Goal: Task Accomplishment & Management: Manage account settings

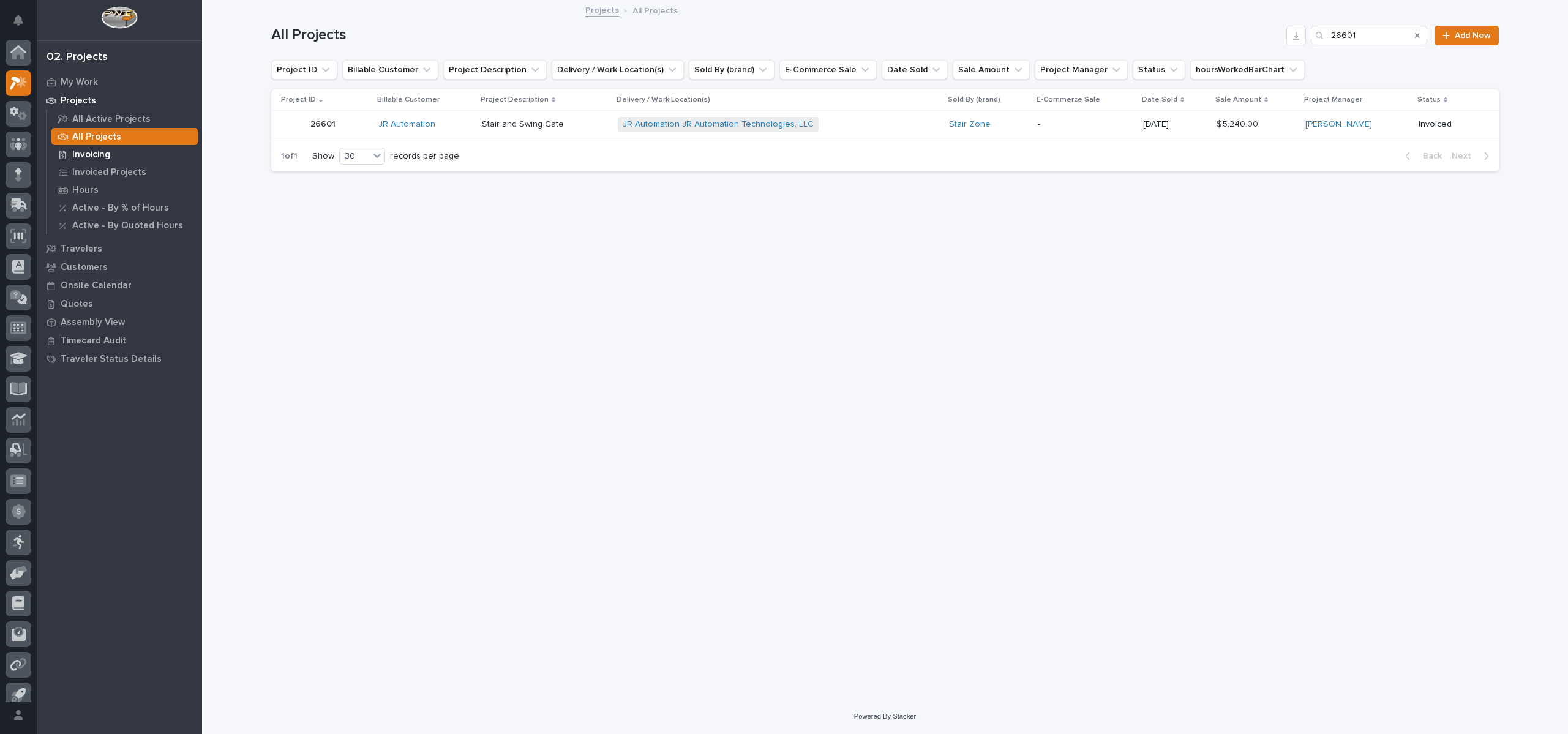
scroll to position [11, 0]
click at [92, 83] on p "My Work" at bounding box center [79, 82] width 37 height 11
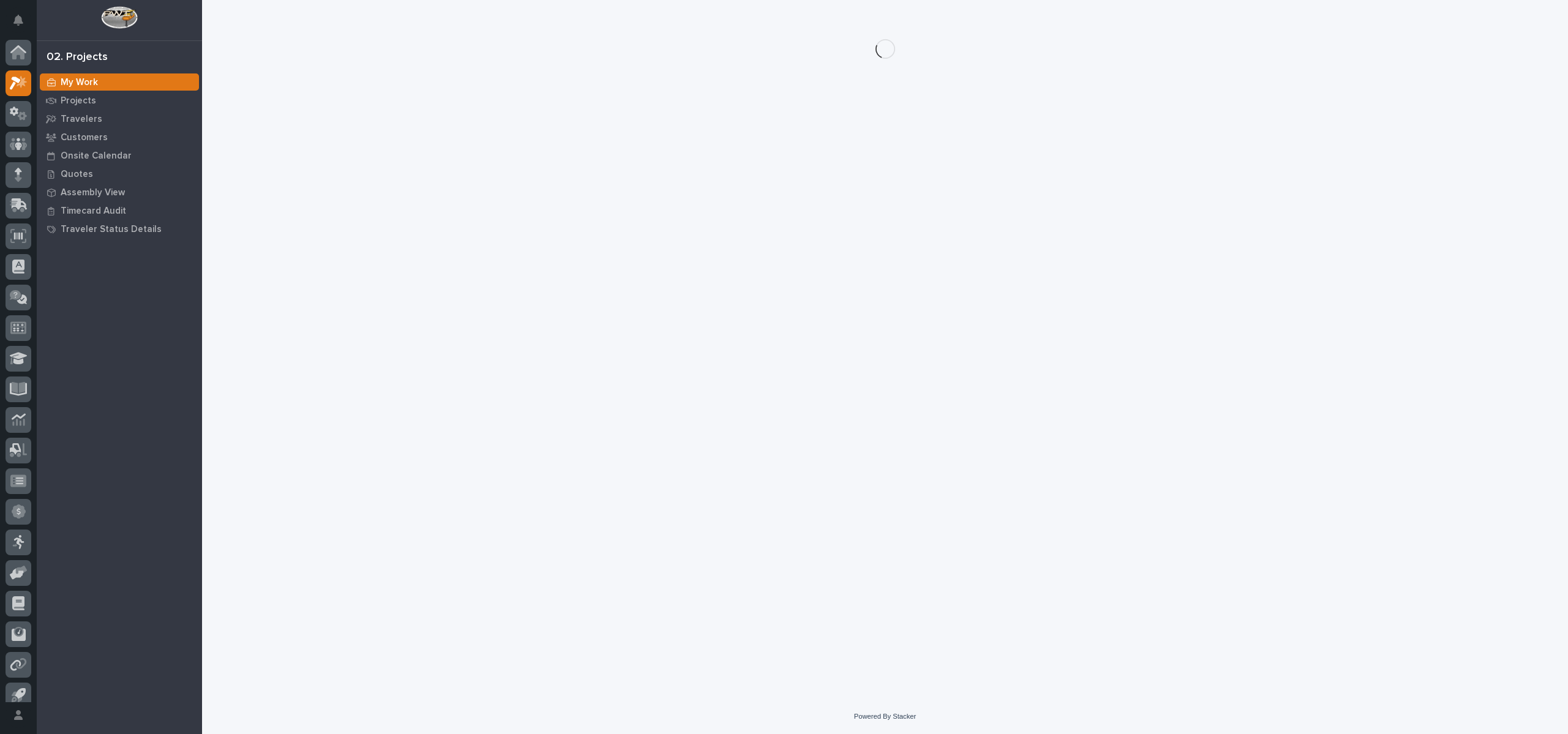
scroll to position [11, 0]
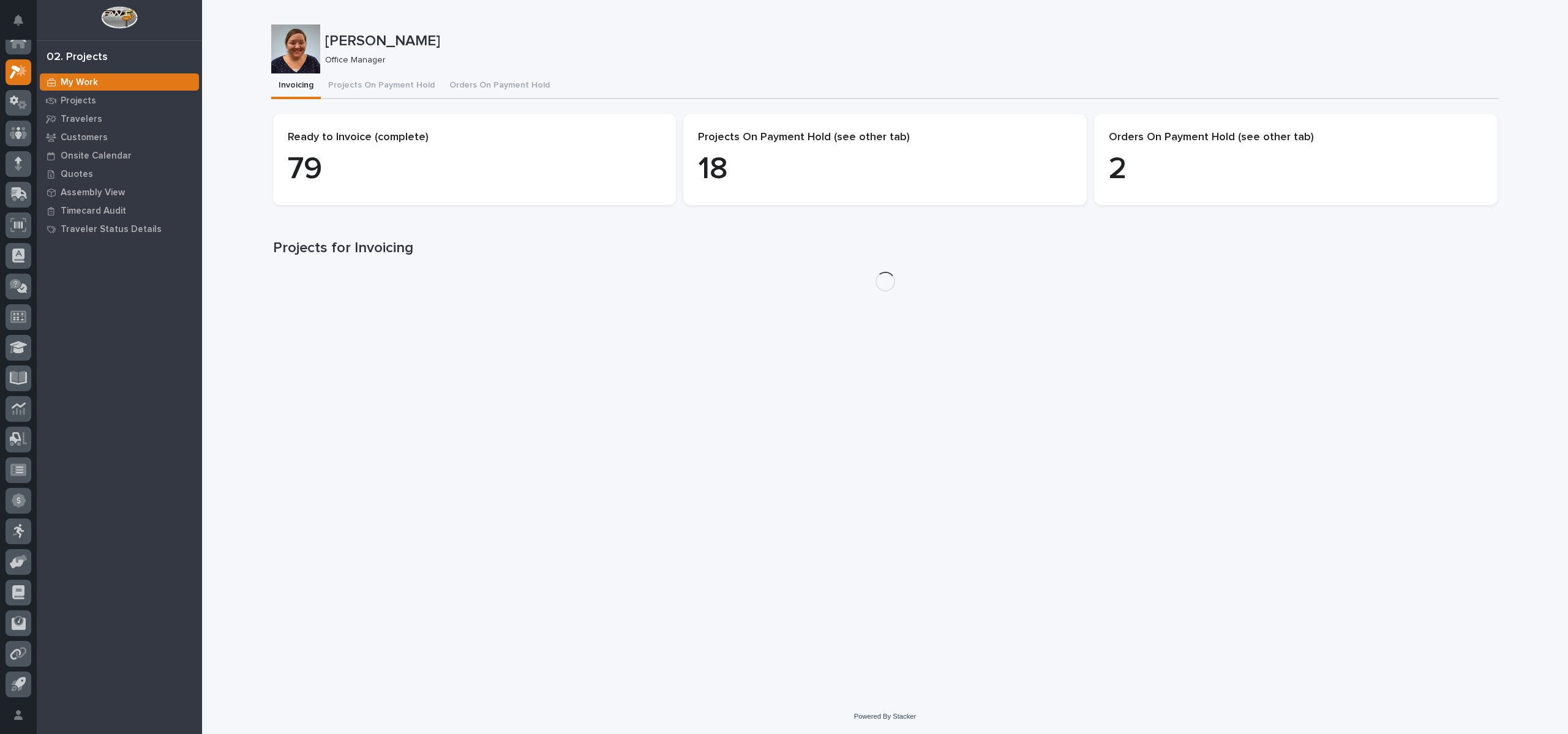
click at [386, 72] on div "[PERSON_NAME] Office Manager" at bounding box center [885, 49] width 1227 height 49
click at [386, 90] on button "Projects On Payment Hold" at bounding box center [381, 86] width 121 height 25
click at [386, 86] on button "Projects On Payment Hold" at bounding box center [381, 86] width 121 height 25
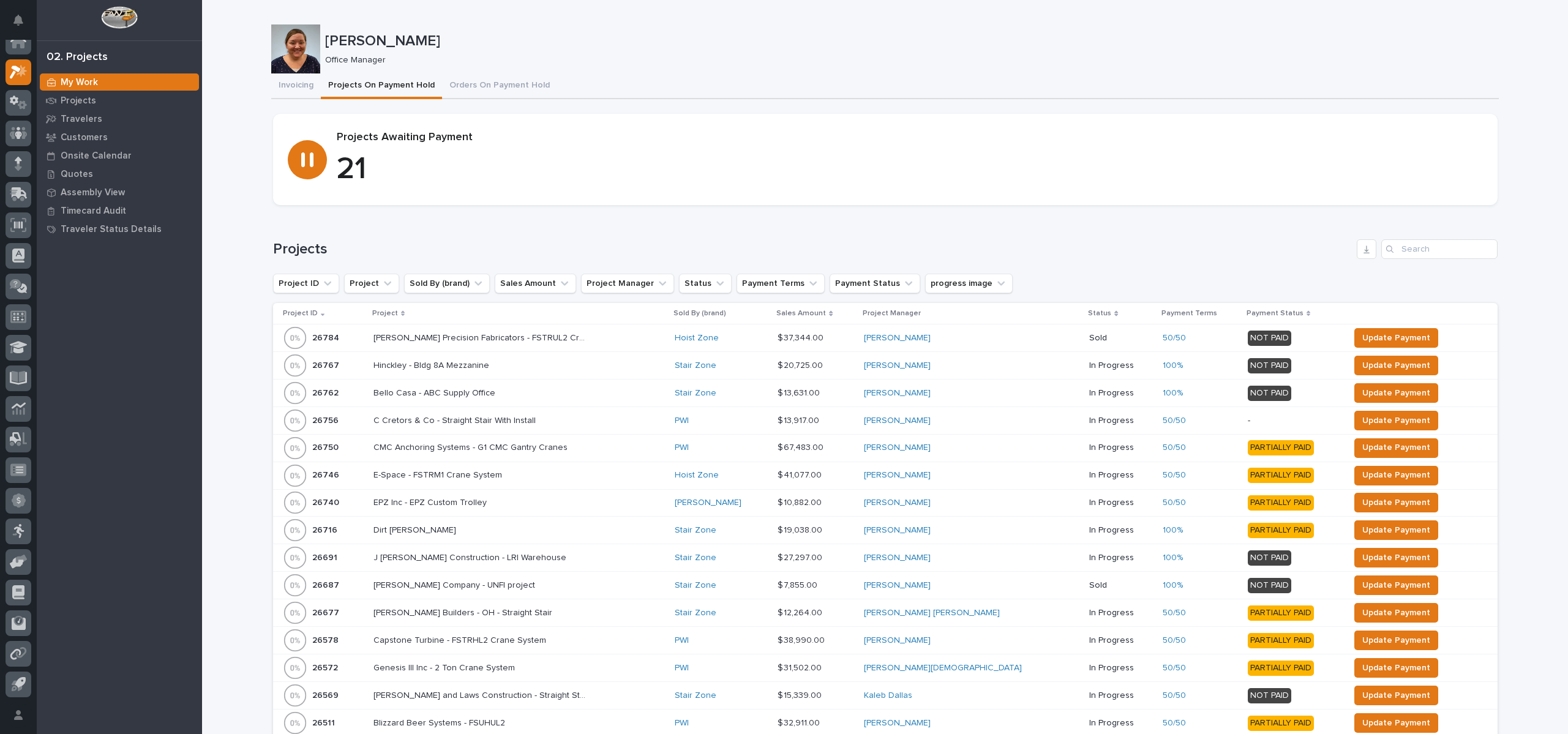
scroll to position [184, 0]
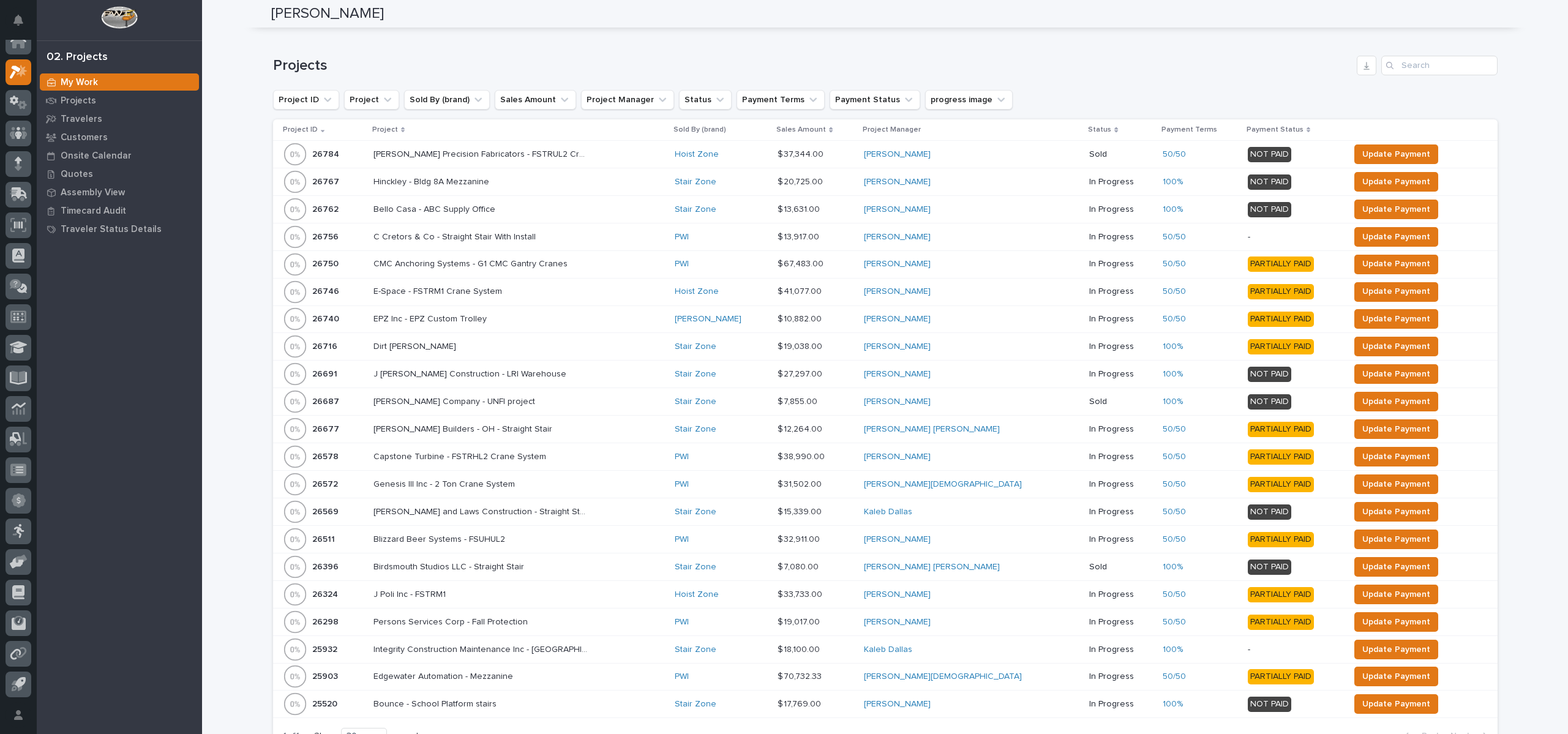
click at [396, 129] on p "Project" at bounding box center [385, 130] width 25 height 13
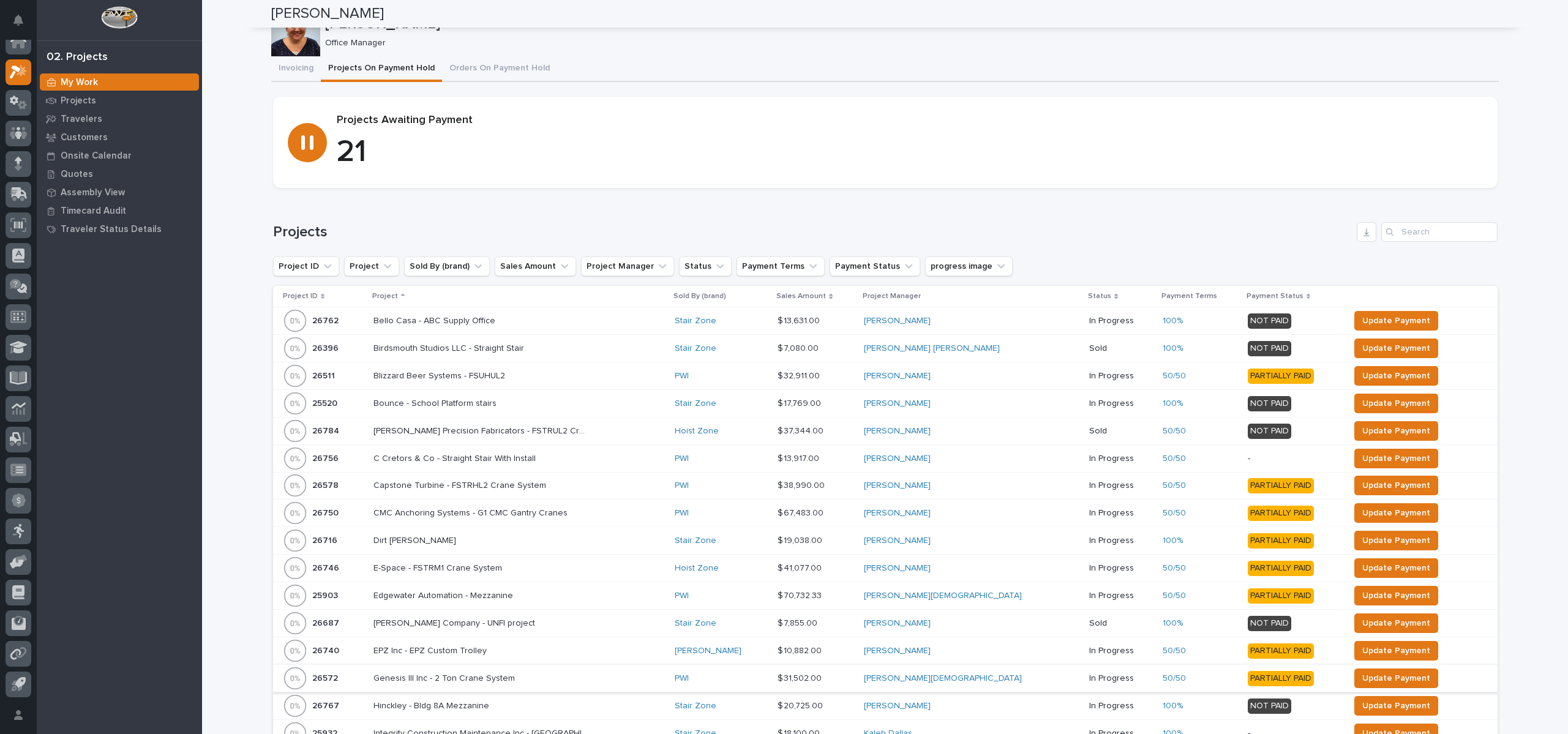
scroll to position [0, 0]
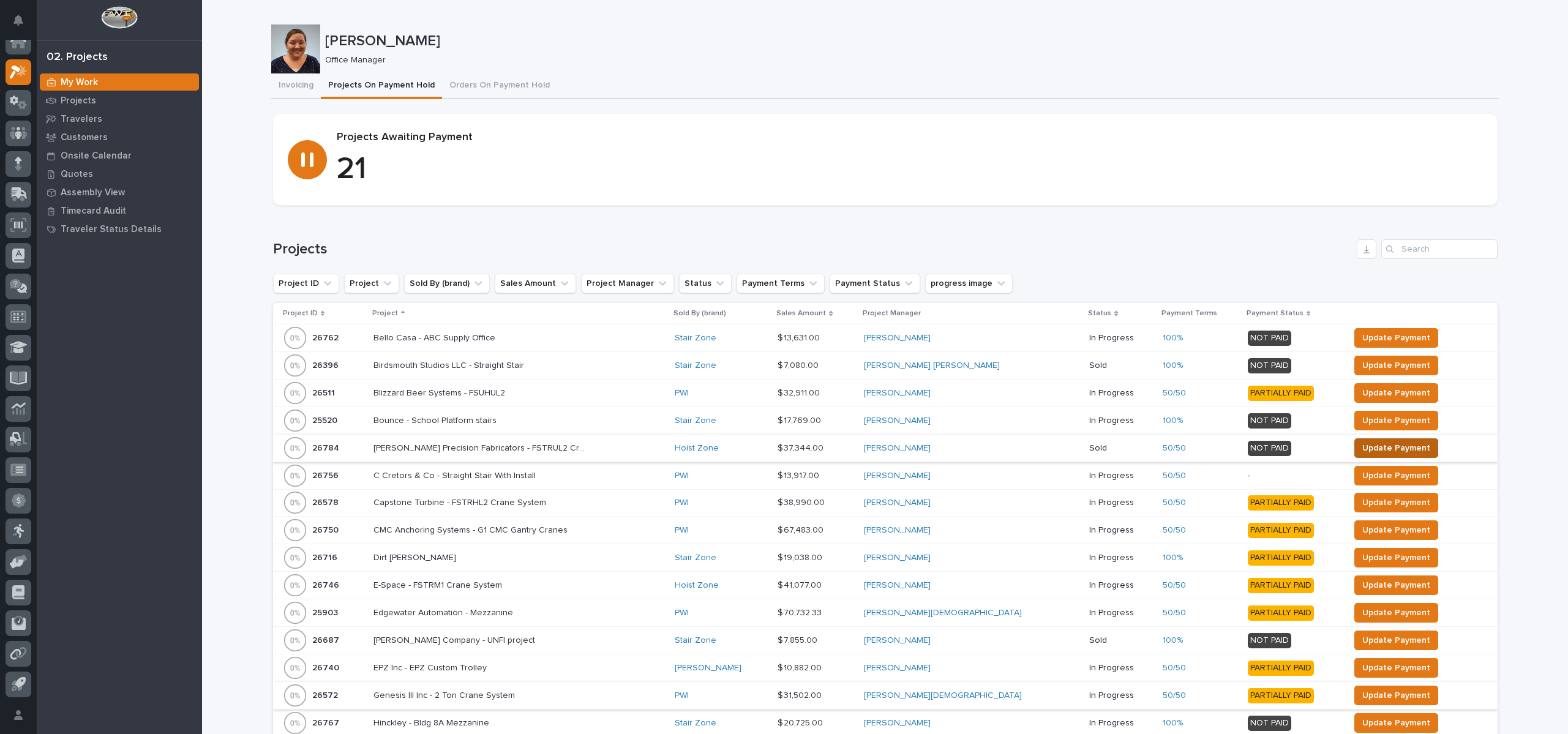
click at [1362, 449] on span "Update Payment" at bounding box center [1396, 448] width 68 height 15
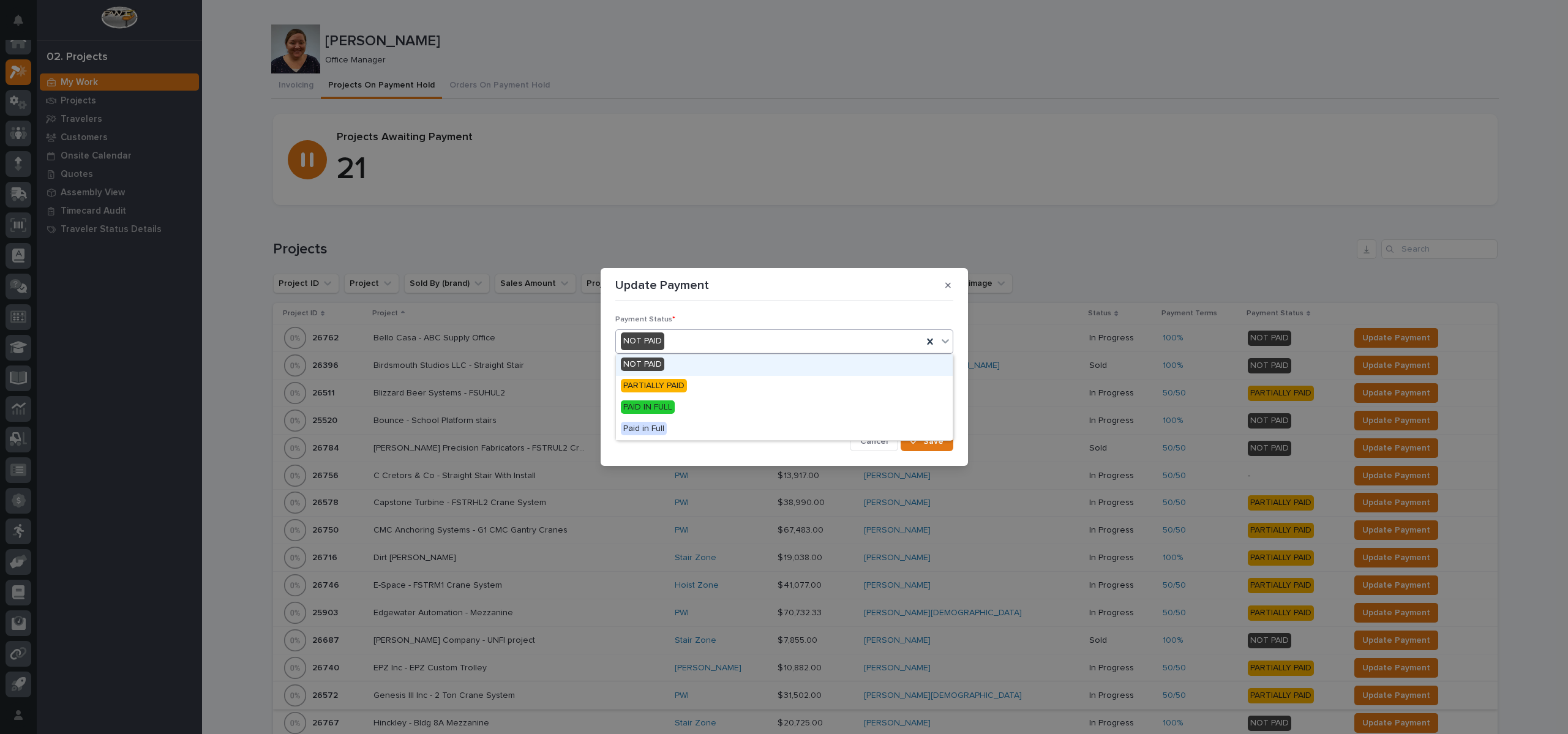
click at [741, 337] on div "NOT PAID" at bounding box center [769, 341] width 307 height 20
drag, startPoint x: 780, startPoint y: 342, endPoint x: 752, endPoint y: 340, distance: 28.1
click at [779, 342] on div "NOT PAID" at bounding box center [769, 341] width 307 height 20
click at [661, 390] on span "PARTIALLY PAID" at bounding box center [654, 385] width 66 height 13
click at [929, 445] on span "Save" at bounding box center [933, 441] width 20 height 11
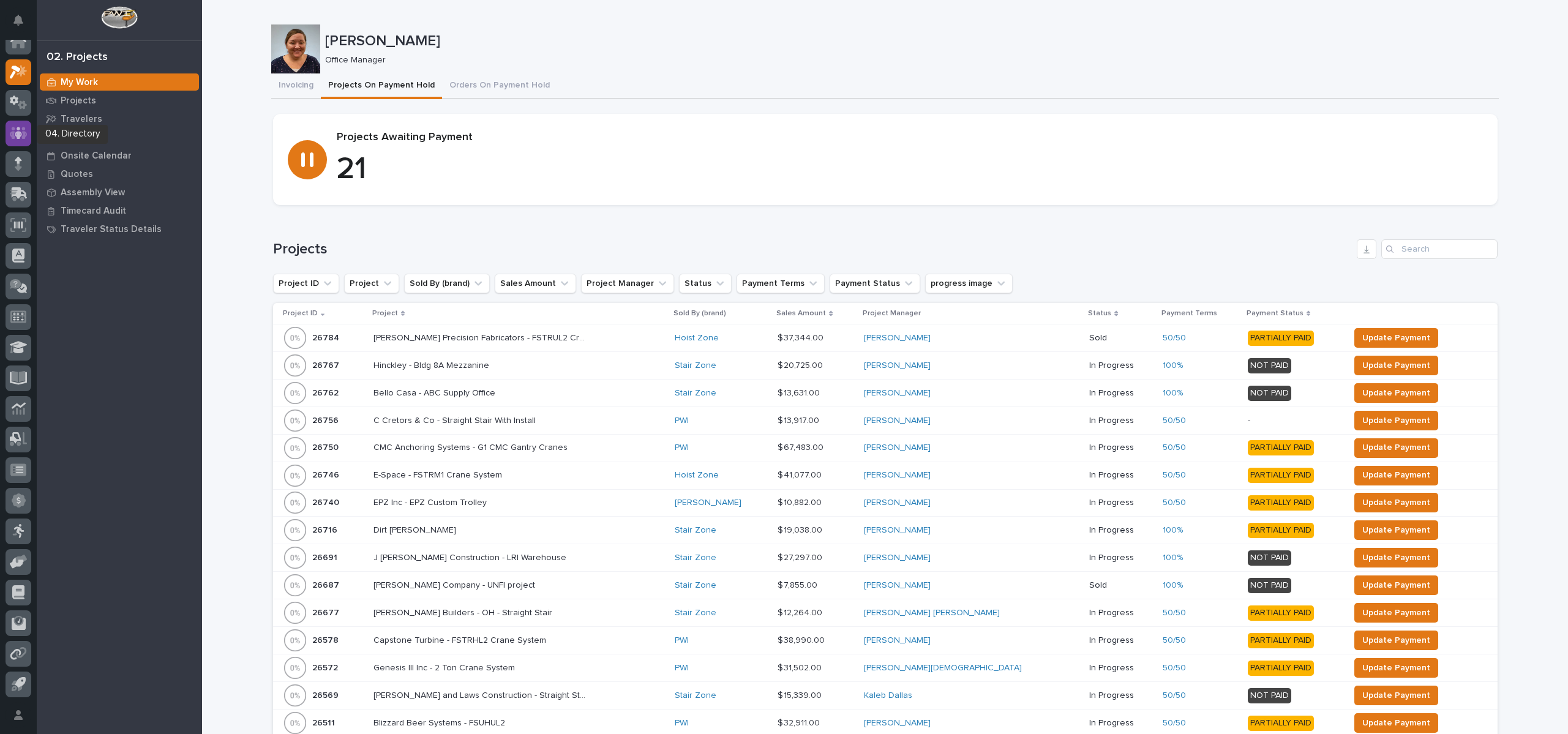
click at [16, 139] on icon at bounding box center [18, 133] width 18 height 14
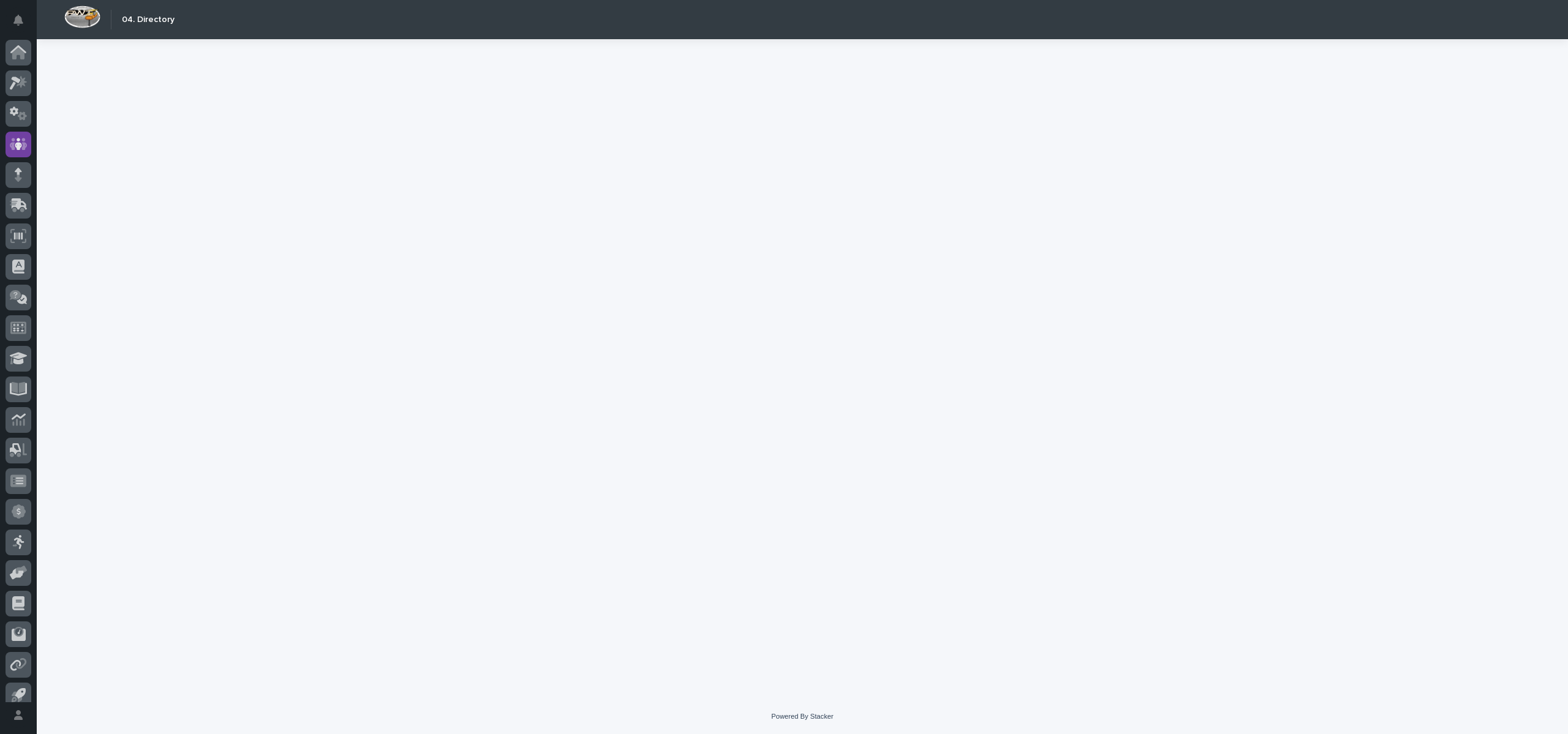
scroll to position [11, 0]
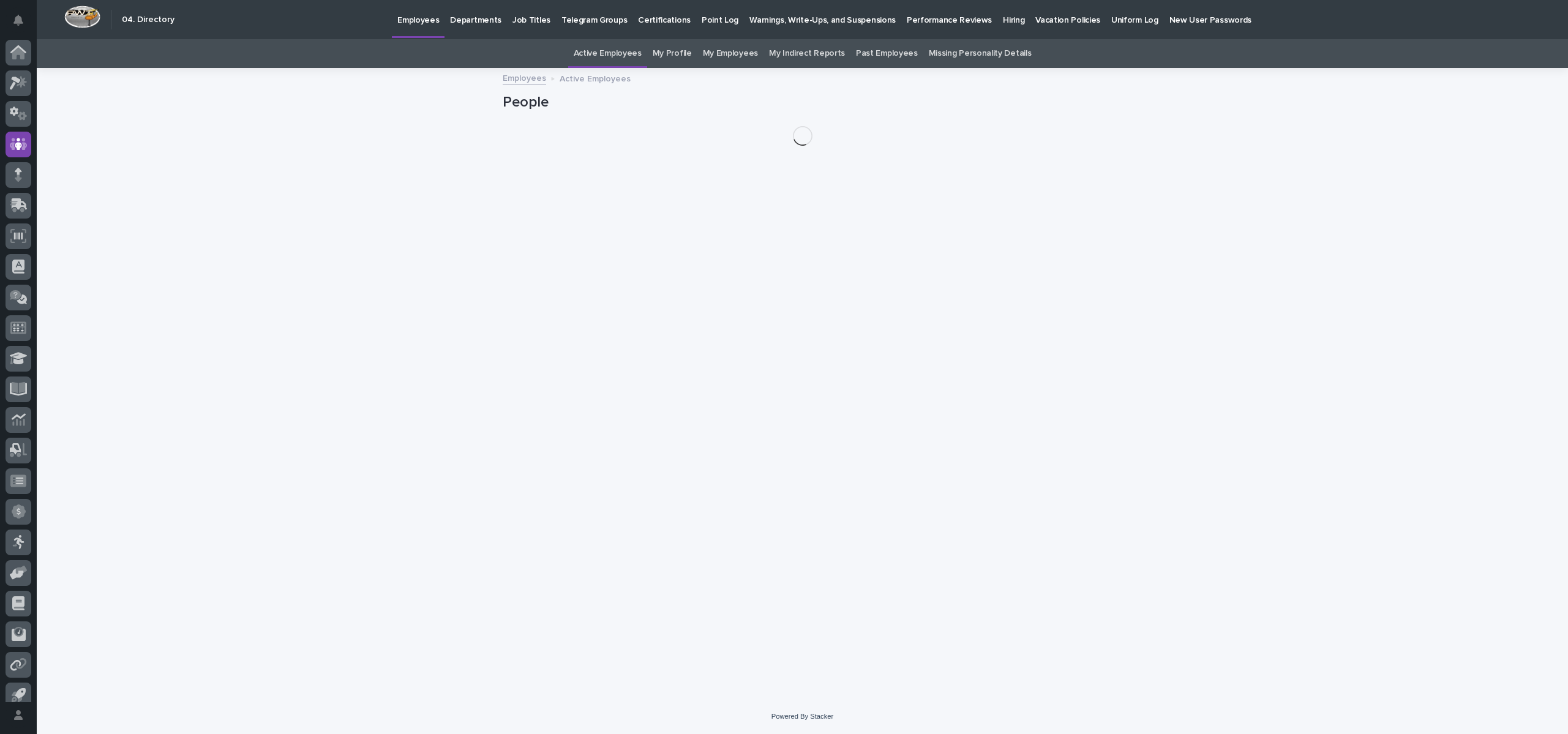
scroll to position [11, 0]
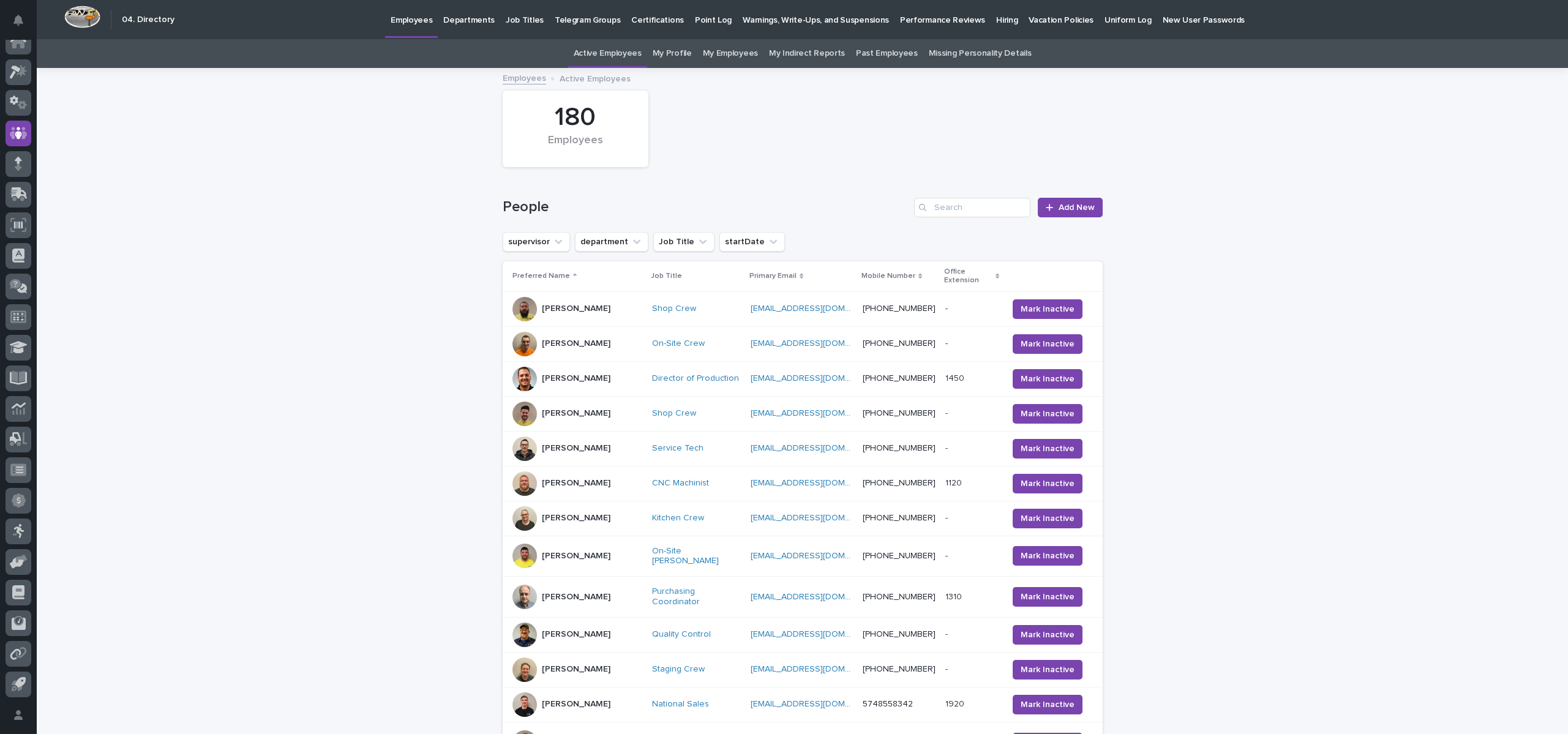
click at [881, 48] on link "Past Employees" at bounding box center [886, 53] width 62 height 29
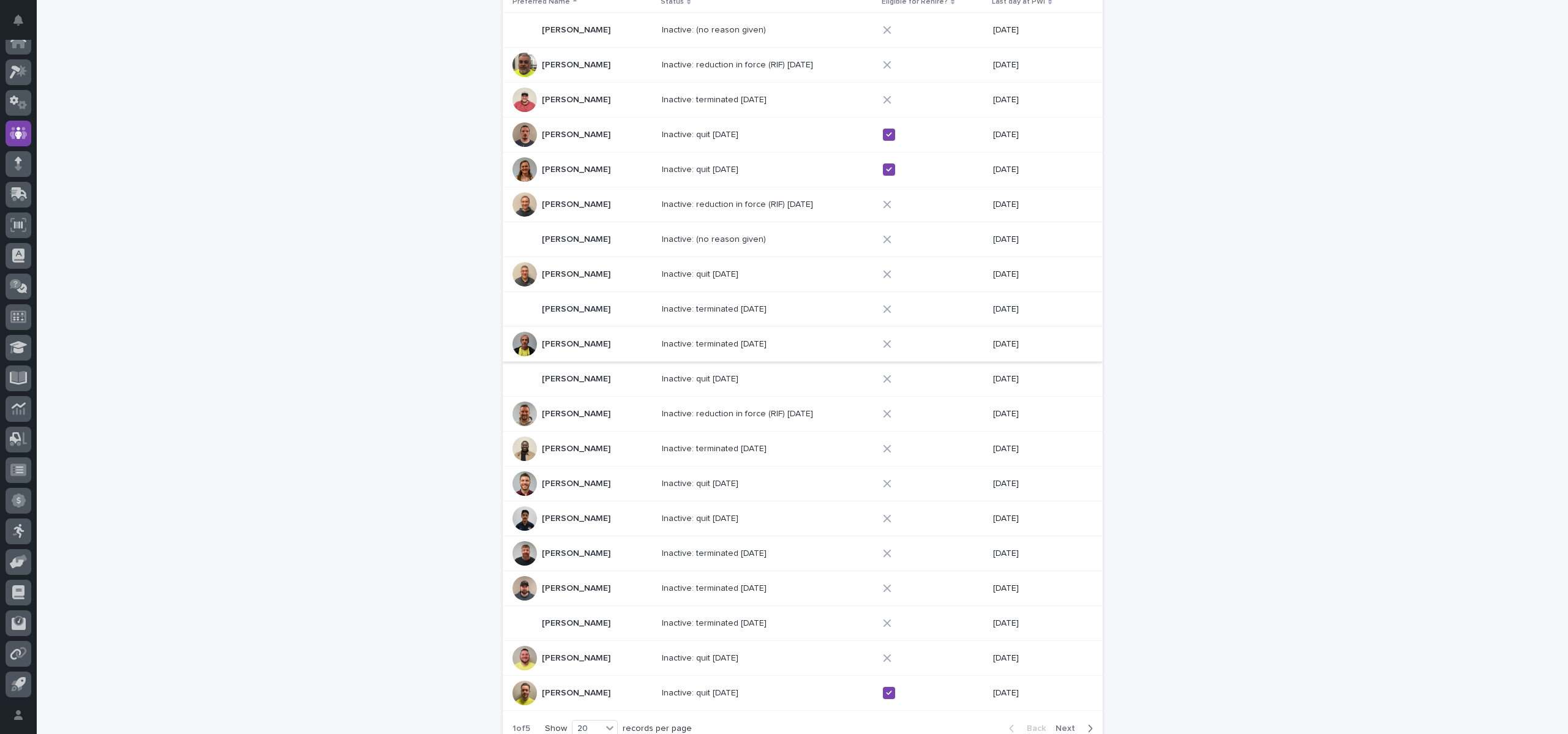
scroll to position [282, 0]
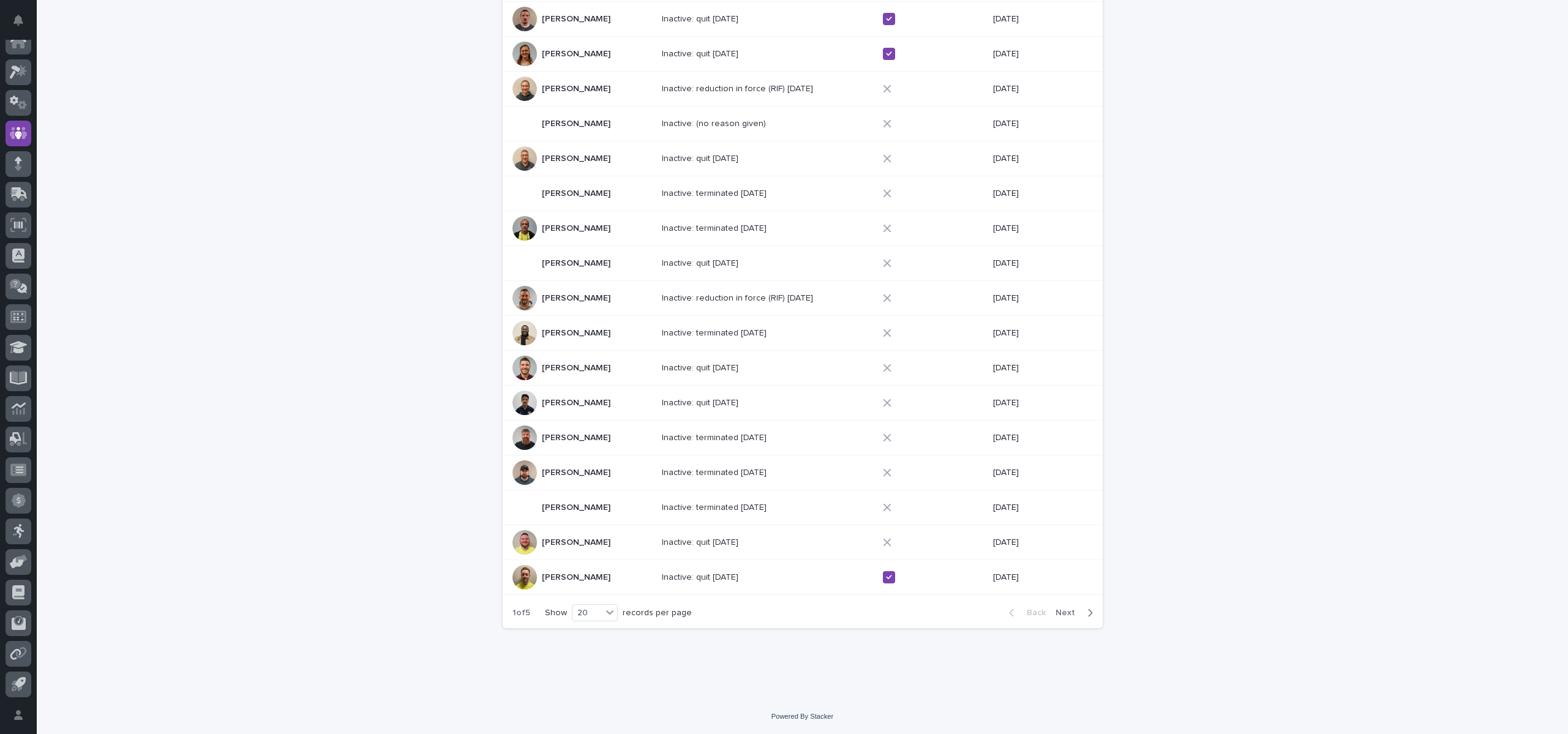
click at [608, 535] on p "[PERSON_NAME]" at bounding box center [578, 541] width 71 height 13
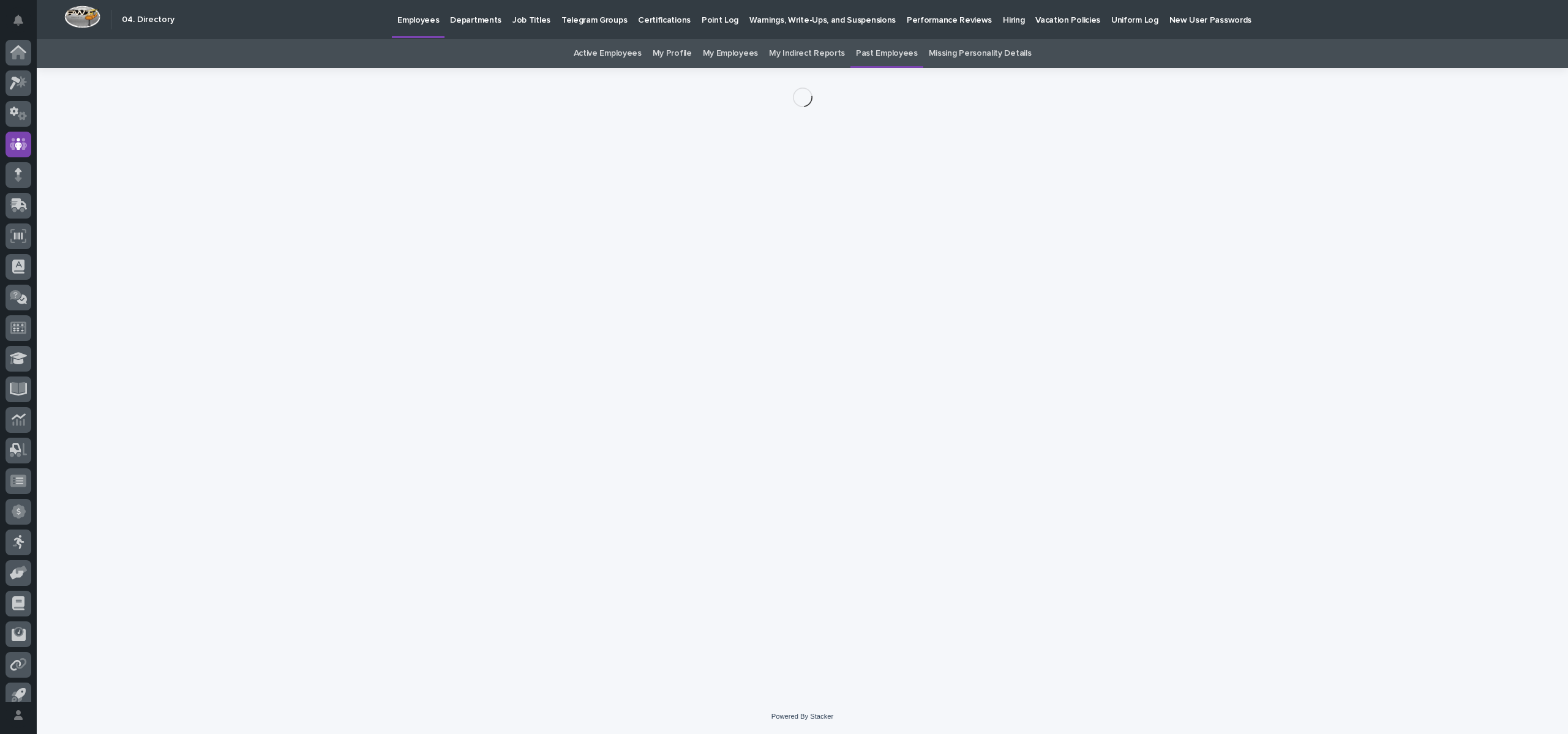
scroll to position [11, 0]
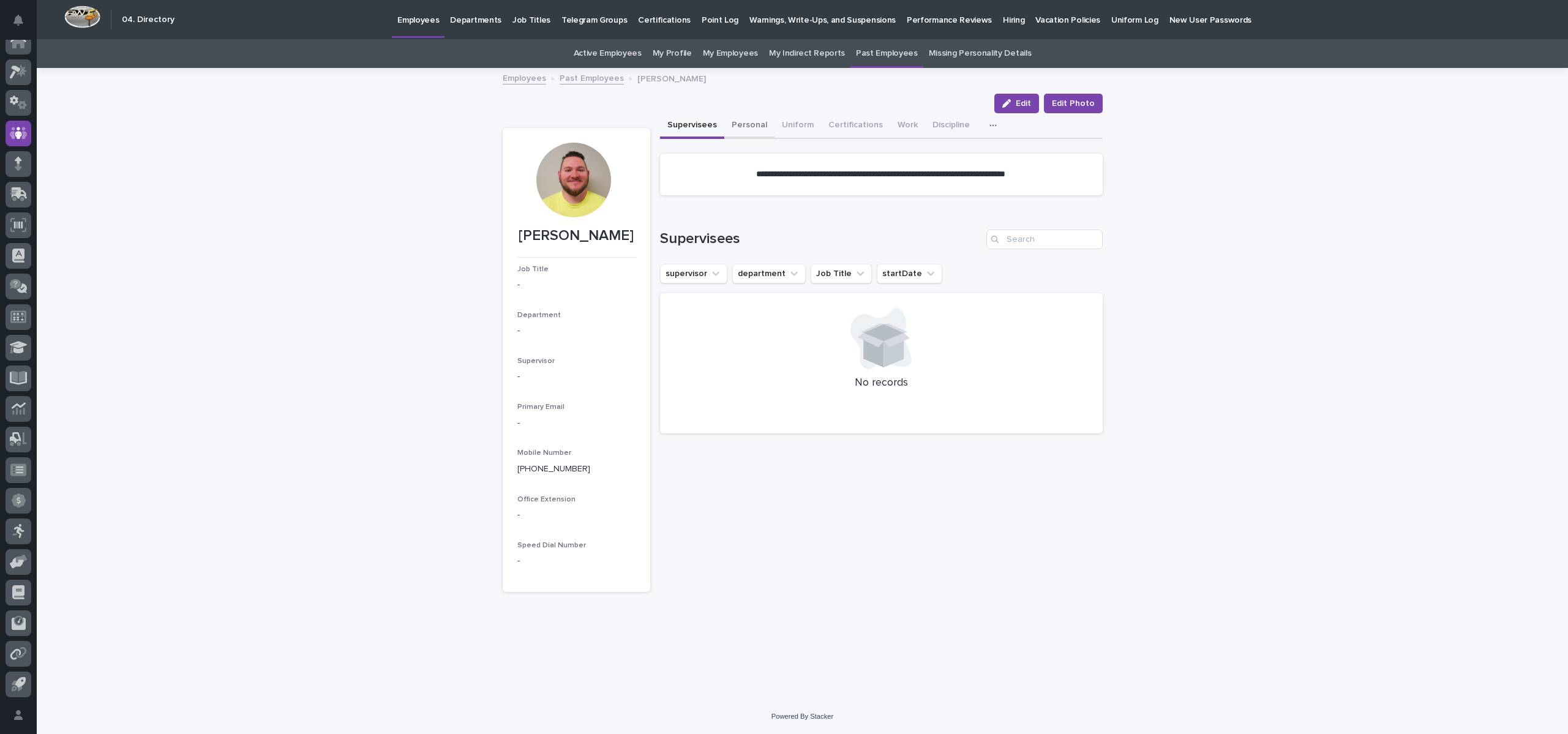
click at [734, 123] on button "Personal" at bounding box center [749, 126] width 50 height 25
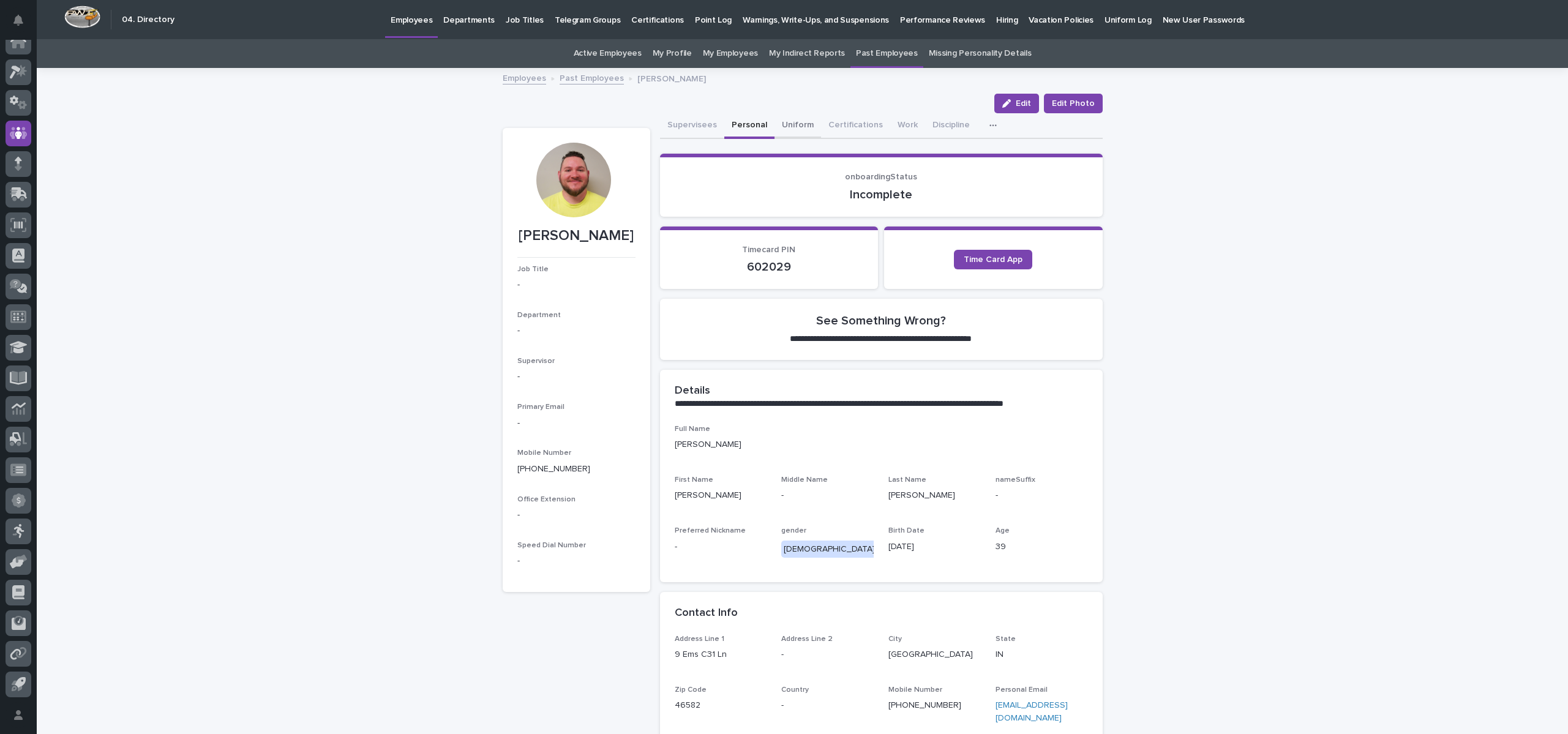
click at [780, 116] on button "Uniform" at bounding box center [797, 126] width 46 height 25
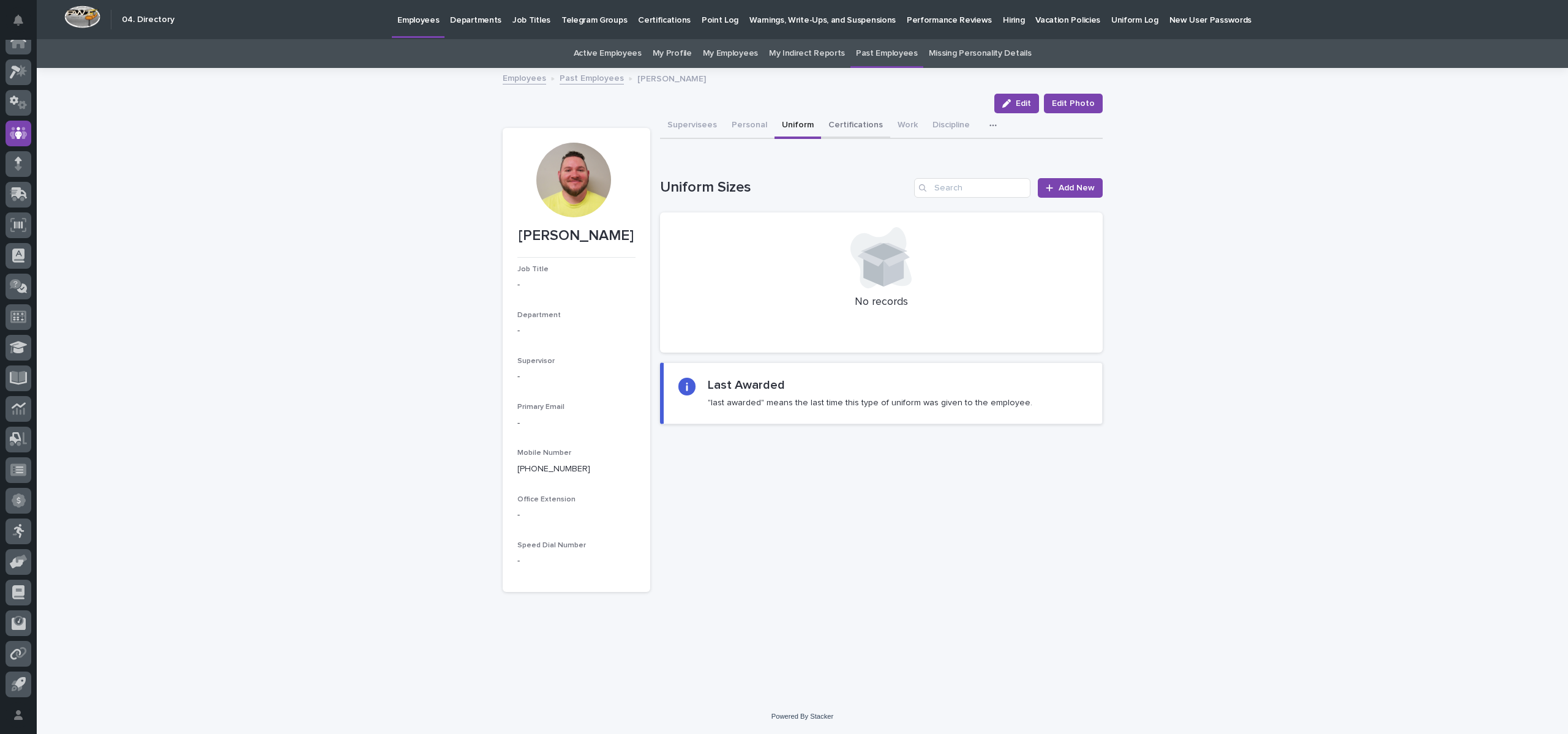
click at [835, 118] on button "Certifications" at bounding box center [855, 126] width 69 height 25
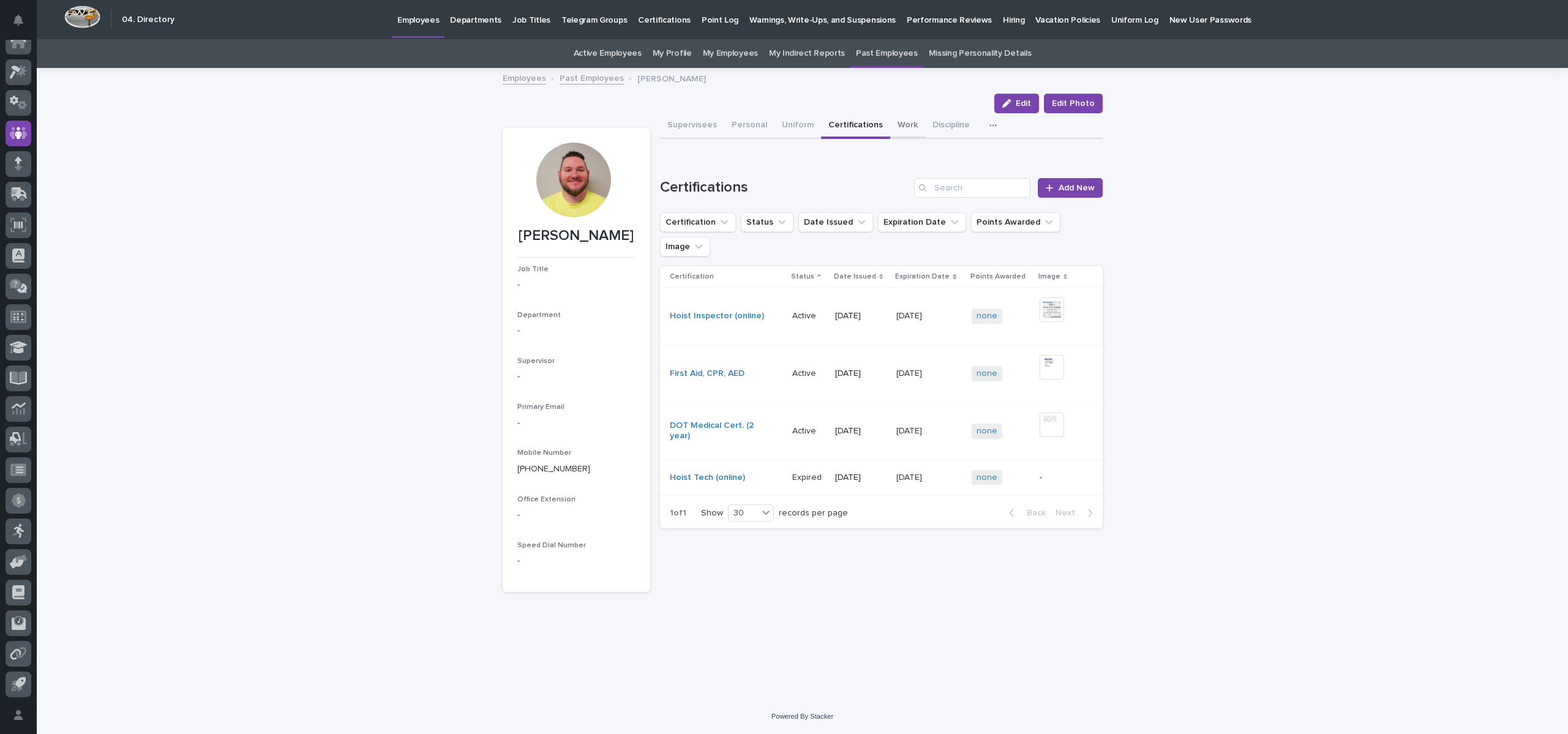
click at [900, 119] on button "Work" at bounding box center [907, 126] width 35 height 25
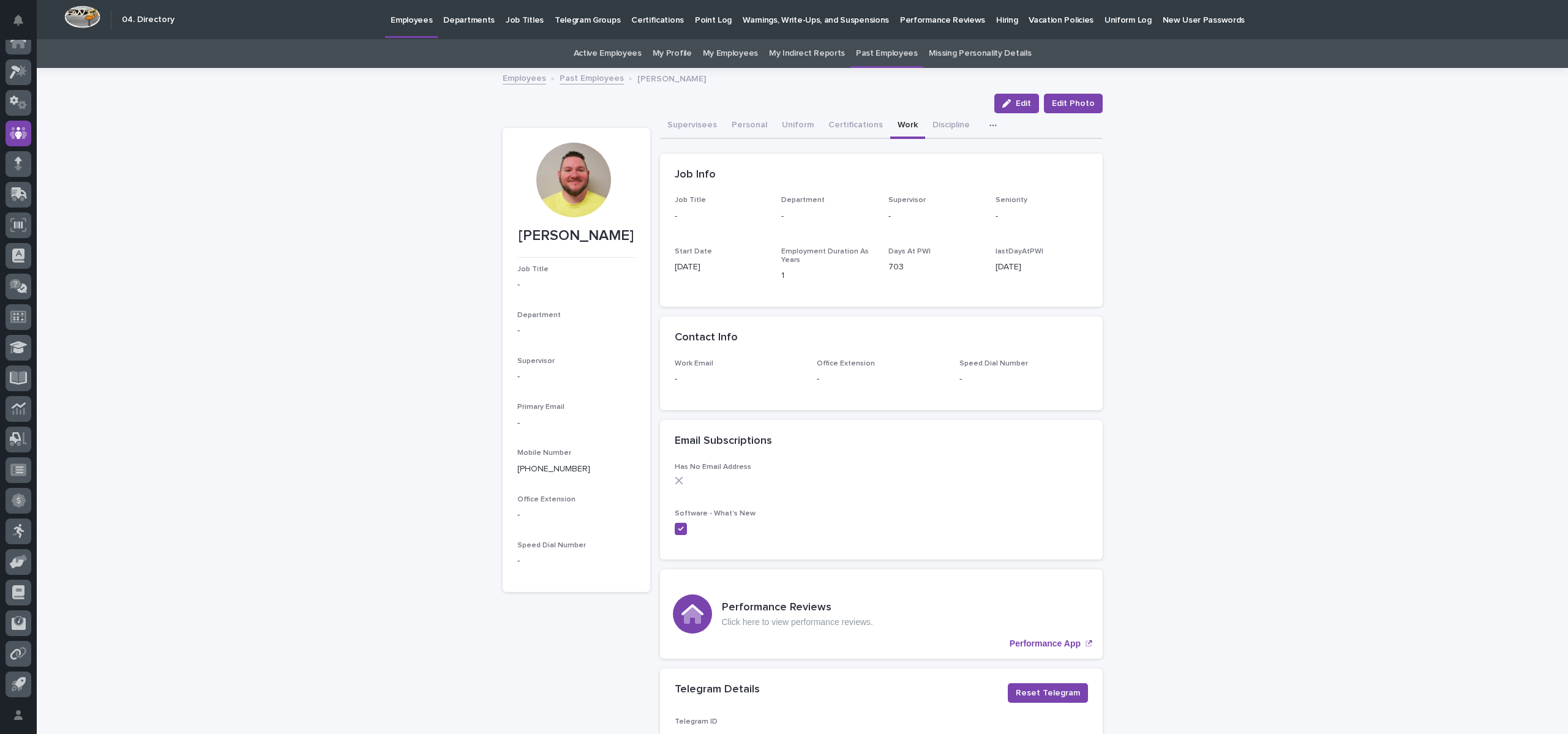
click at [507, 79] on link "Employees" at bounding box center [524, 78] width 43 height 14
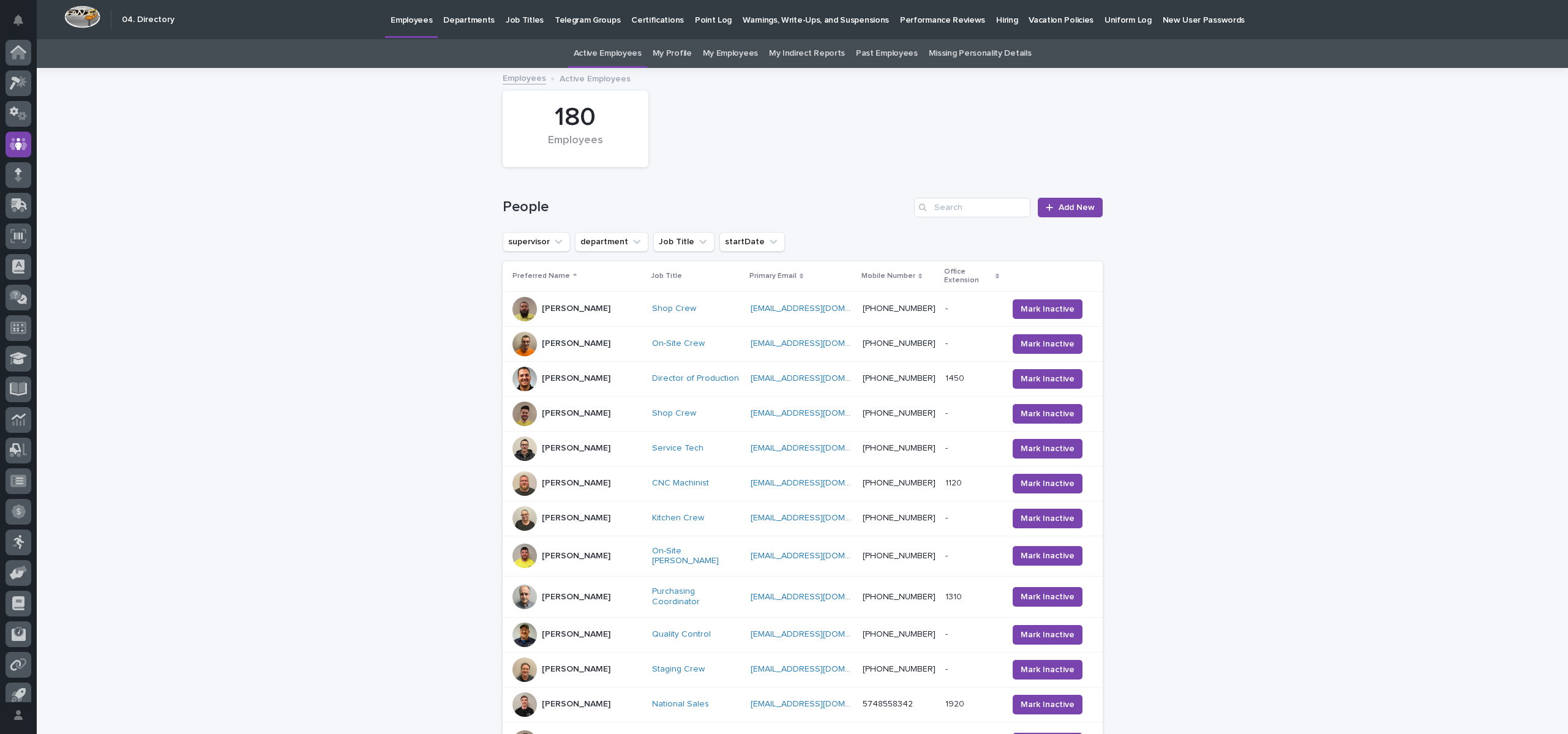
scroll to position [11, 0]
